Goal: Contribute content: Add original content to the website for others to see

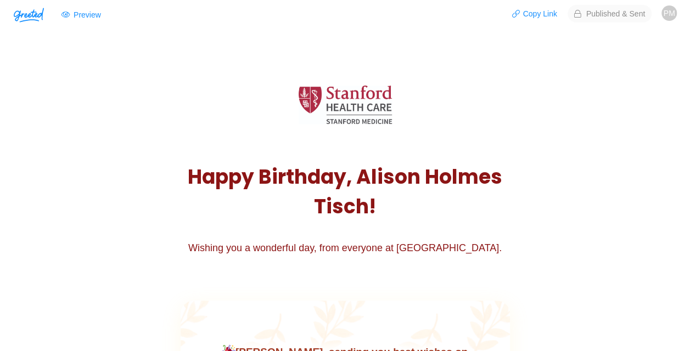
click at [667, 9] on span "PM" at bounding box center [670, 12] width 12 height 15
click at [24, 18] on img "button" at bounding box center [29, 15] width 30 height 15
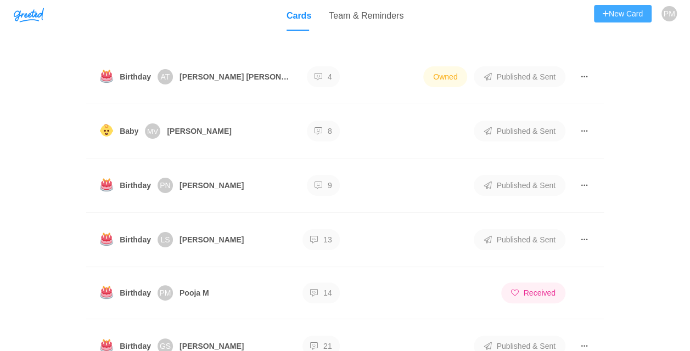
click at [619, 18] on button "New Card" at bounding box center [623, 14] width 58 height 18
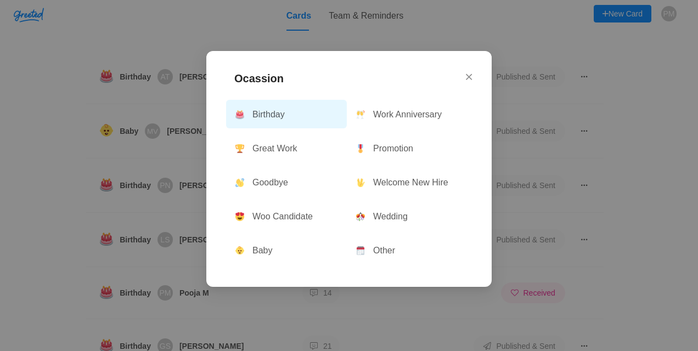
click at [261, 116] on button "Birthday" at bounding box center [286, 114] width 121 height 29
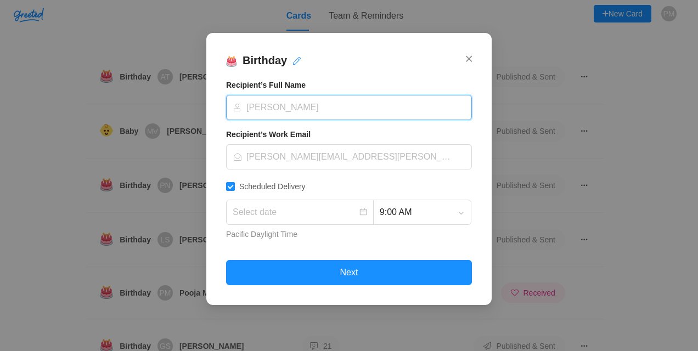
click at [279, 106] on input at bounding box center [345, 108] width 225 height 24
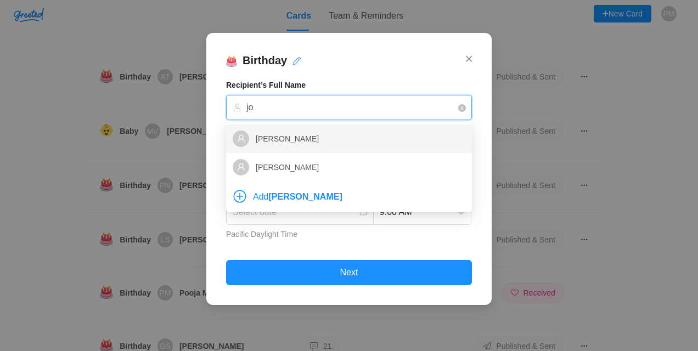
type input "j"
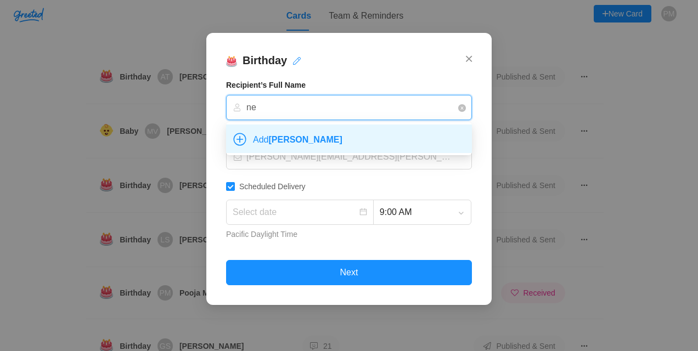
type input "n"
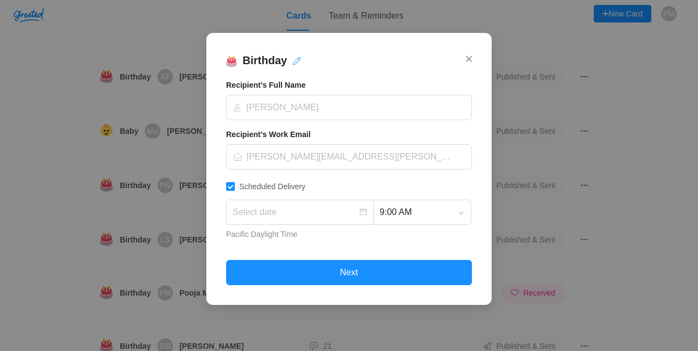
click at [473, 59] on div "Birthday Recipient’s Full Name Michael Scott Recipient’s Work Email Michael.Sco…" at bounding box center [349, 169] width 286 height 272
click at [468, 60] on icon "Close" at bounding box center [469, 59] width 6 height 10
